Goal: Task Accomplishment & Management: Manage account settings

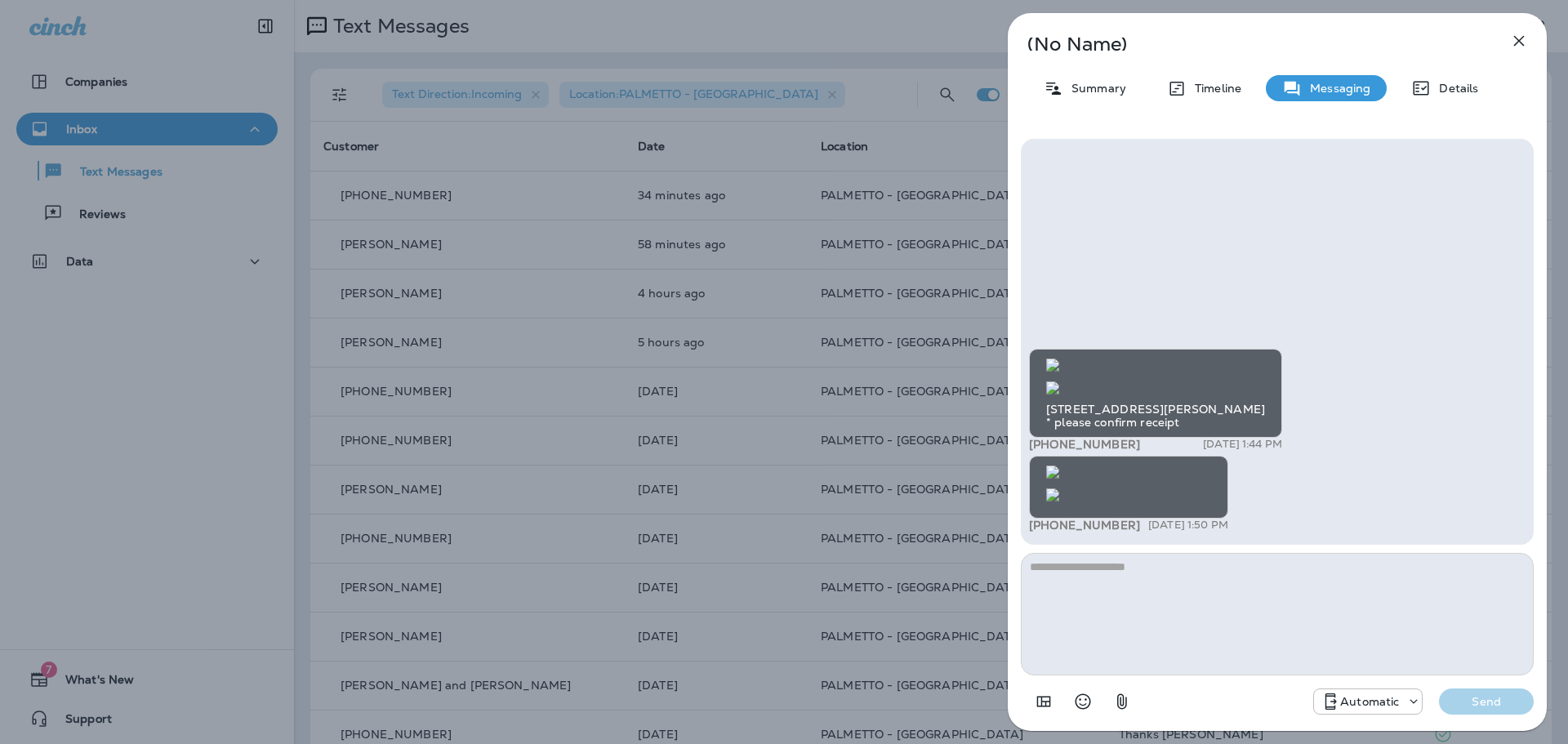
scroll to position [-672, 0]
click at [1523, 39] on icon "button" at bounding box center [1519, 41] width 20 height 20
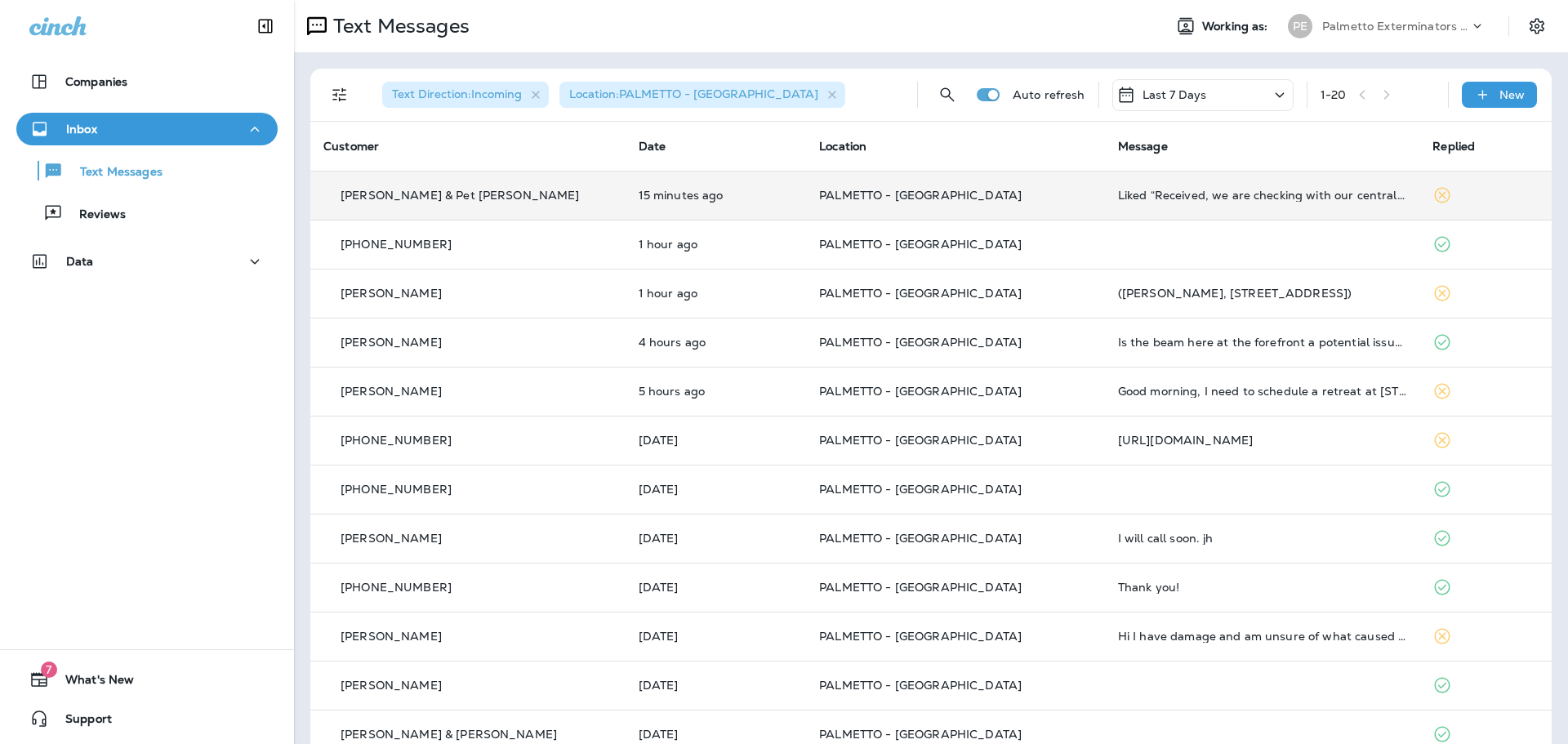
click at [1030, 210] on td "PALMETTO - [GEOGRAPHIC_DATA]" at bounding box center [955, 195] width 299 height 49
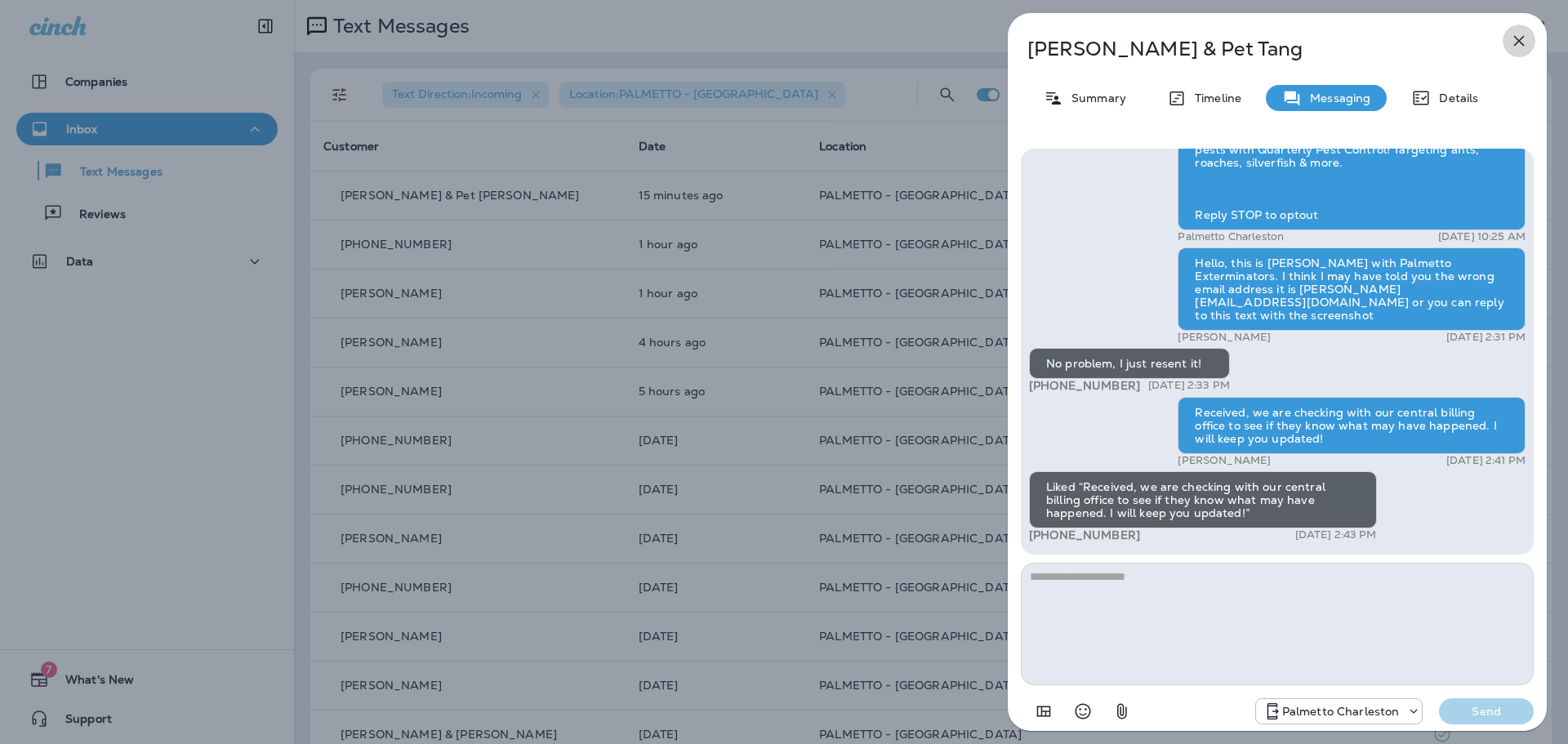
click at [1518, 43] on icon "button" at bounding box center [1519, 41] width 20 height 20
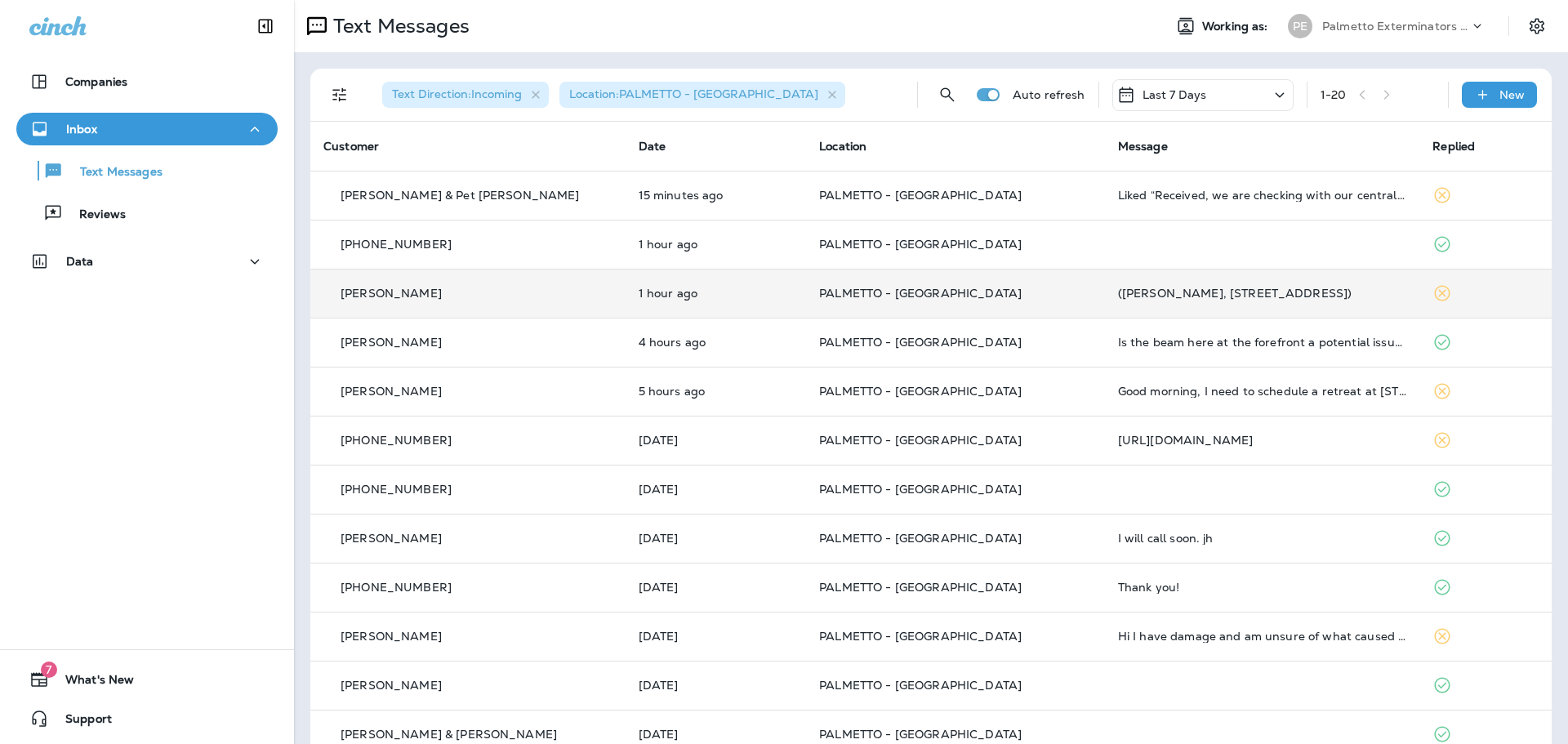
click at [1004, 309] on td "PALMETTO - [GEOGRAPHIC_DATA]" at bounding box center [955, 293] width 299 height 49
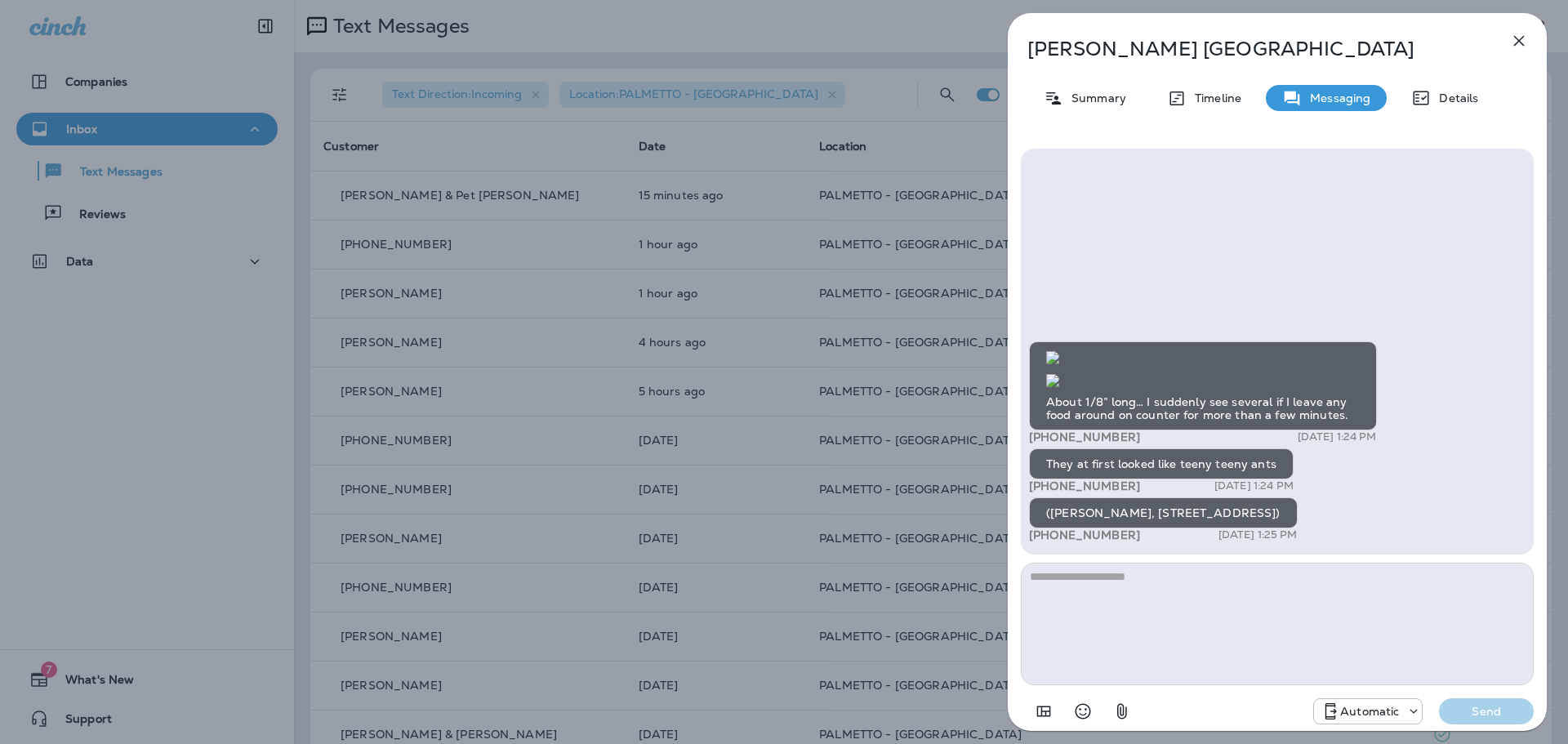
scroll to position [-544, 0]
click at [1059, 351] on img at bounding box center [1053, 358] width 13 height 13
click at [1059, 387] on img at bounding box center [1053, 380] width 13 height 13
click at [1514, 50] on icon "button" at bounding box center [1519, 41] width 20 height 20
